Goal: Navigation & Orientation: Find specific page/section

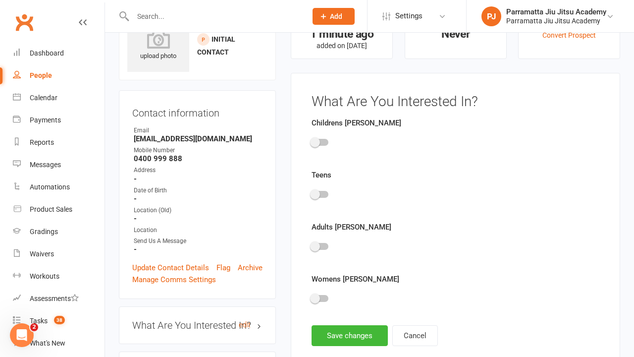
scroll to position [68, 0]
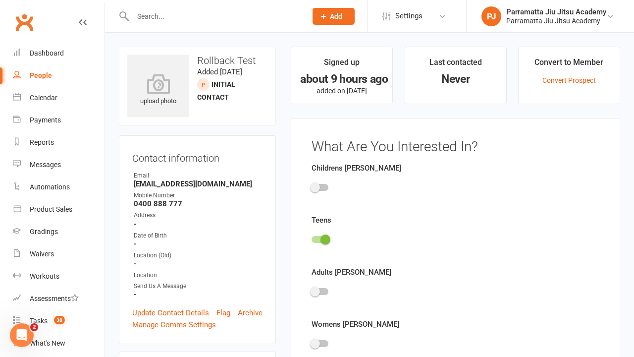
scroll to position [68, 0]
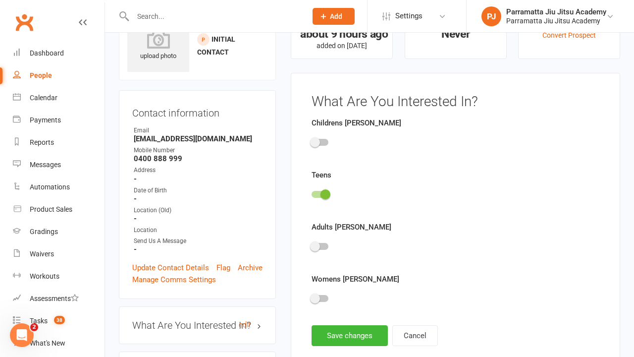
scroll to position [68, 0]
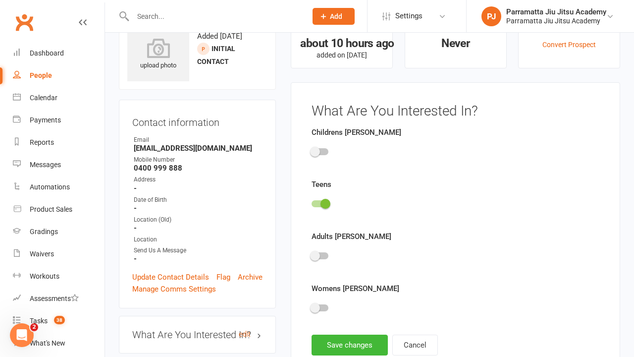
scroll to position [68, 0]
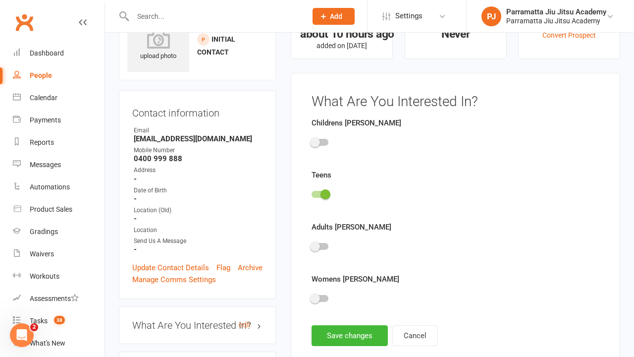
scroll to position [68, 0]
